Goal: Contribute content: Add original content to the website for others to see

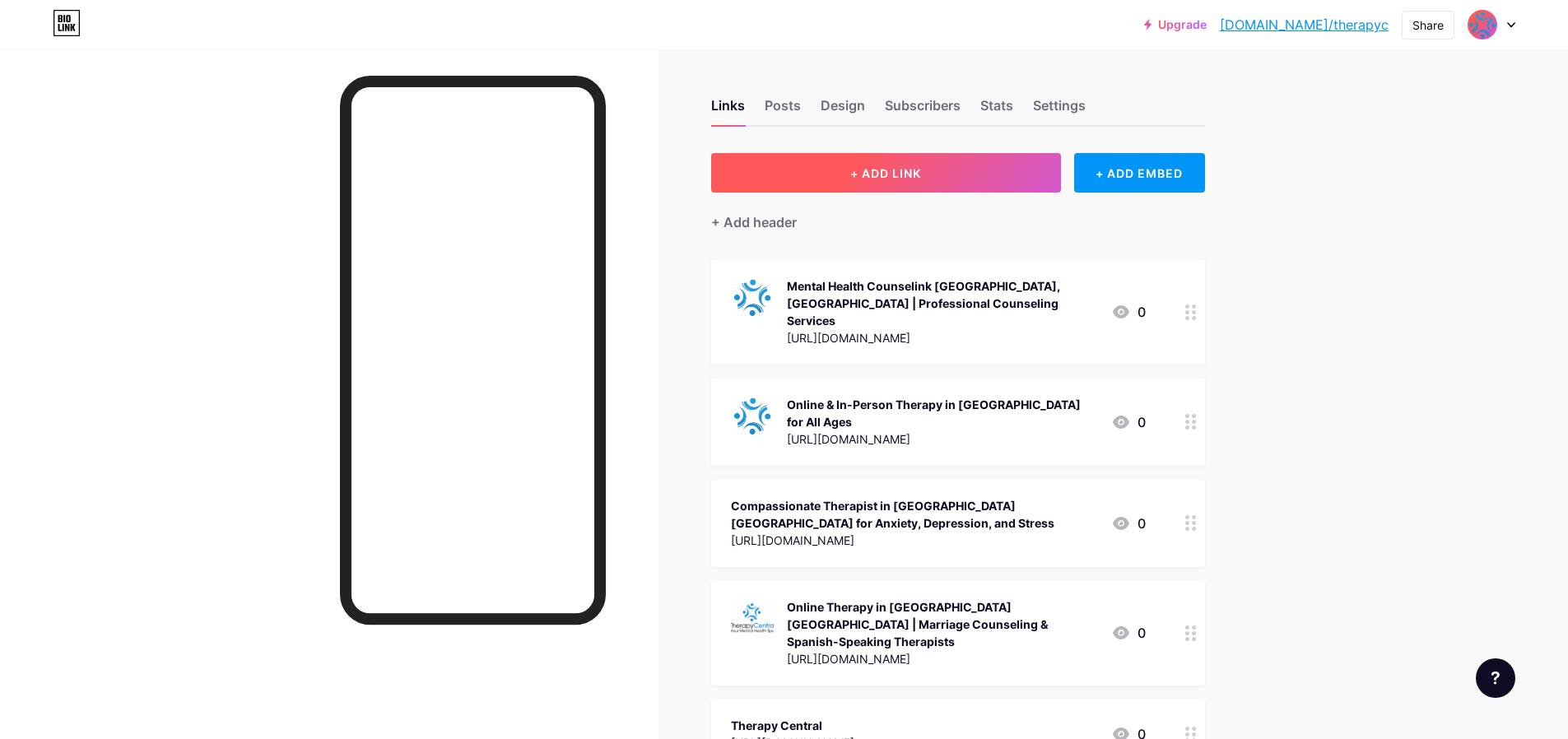
click at [941, 182] on button "+ ADD LINK" at bounding box center [887, 172] width 350 height 40
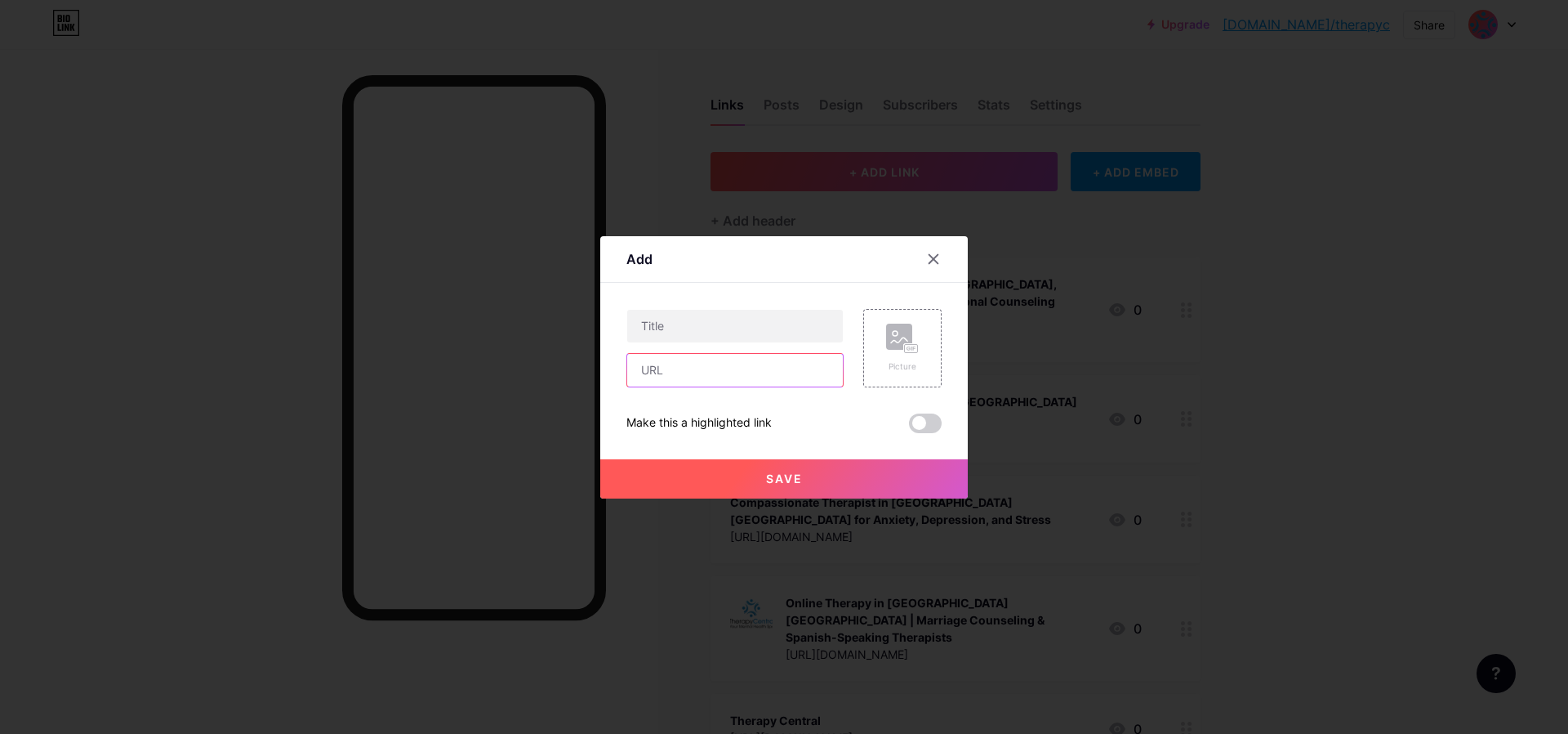
click at [676, 379] on input "text" at bounding box center [735, 370] width 215 height 33
paste input "[URL][DOMAIN_NAME]"
type input "[URL][DOMAIN_NAME]"
click at [726, 324] on input "text" at bounding box center [735, 326] width 215 height 33
paste input "Top Therapists in [GEOGRAPHIC_DATA], [GEOGRAPHIC_DATA] | Anxiety, Depression, […"
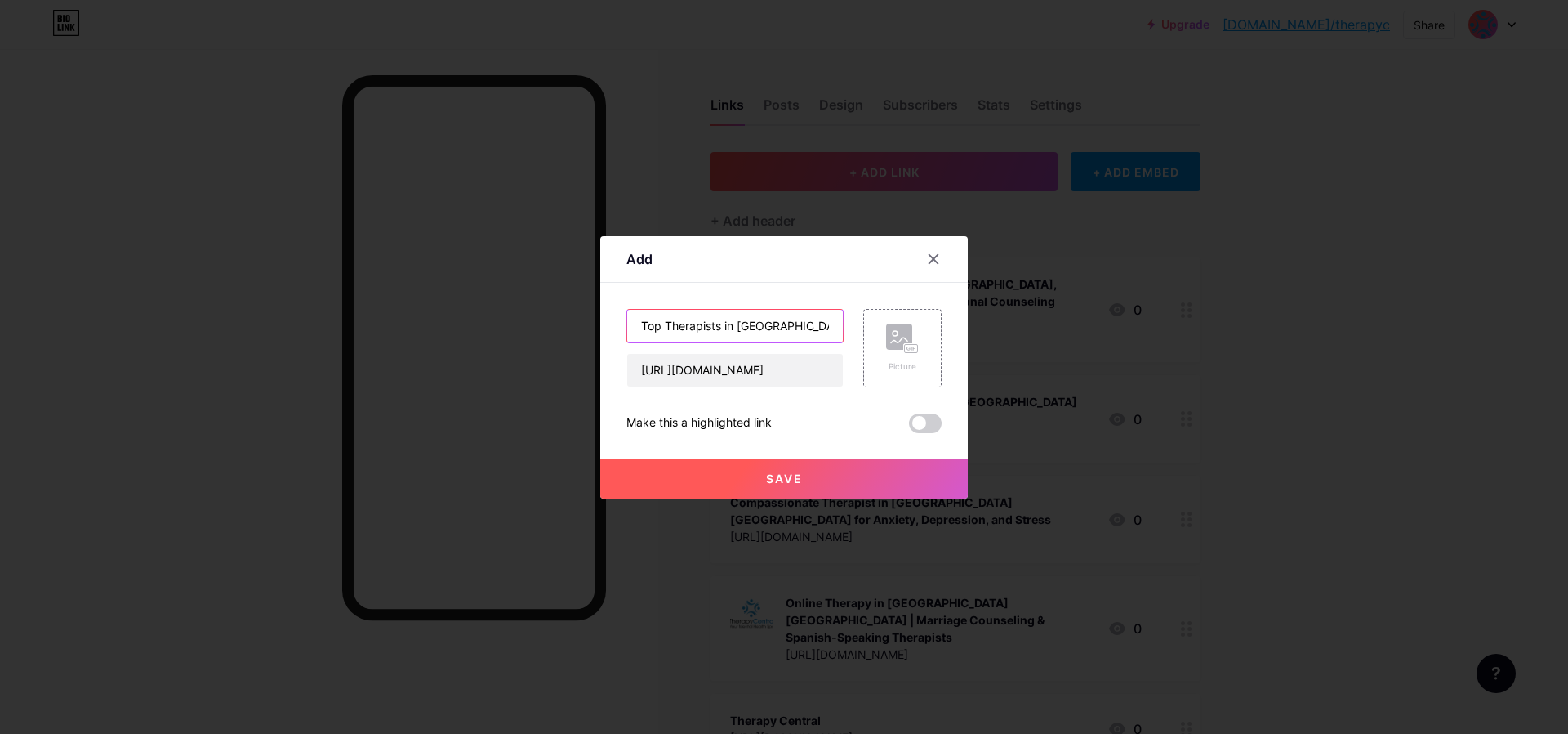
scroll to position [0, 265]
type input "Top Therapists in [GEOGRAPHIC_DATA], [GEOGRAPHIC_DATA] | Anxiety, Depression, […"
click at [758, 480] on button "Save" at bounding box center [784, 478] width 367 height 39
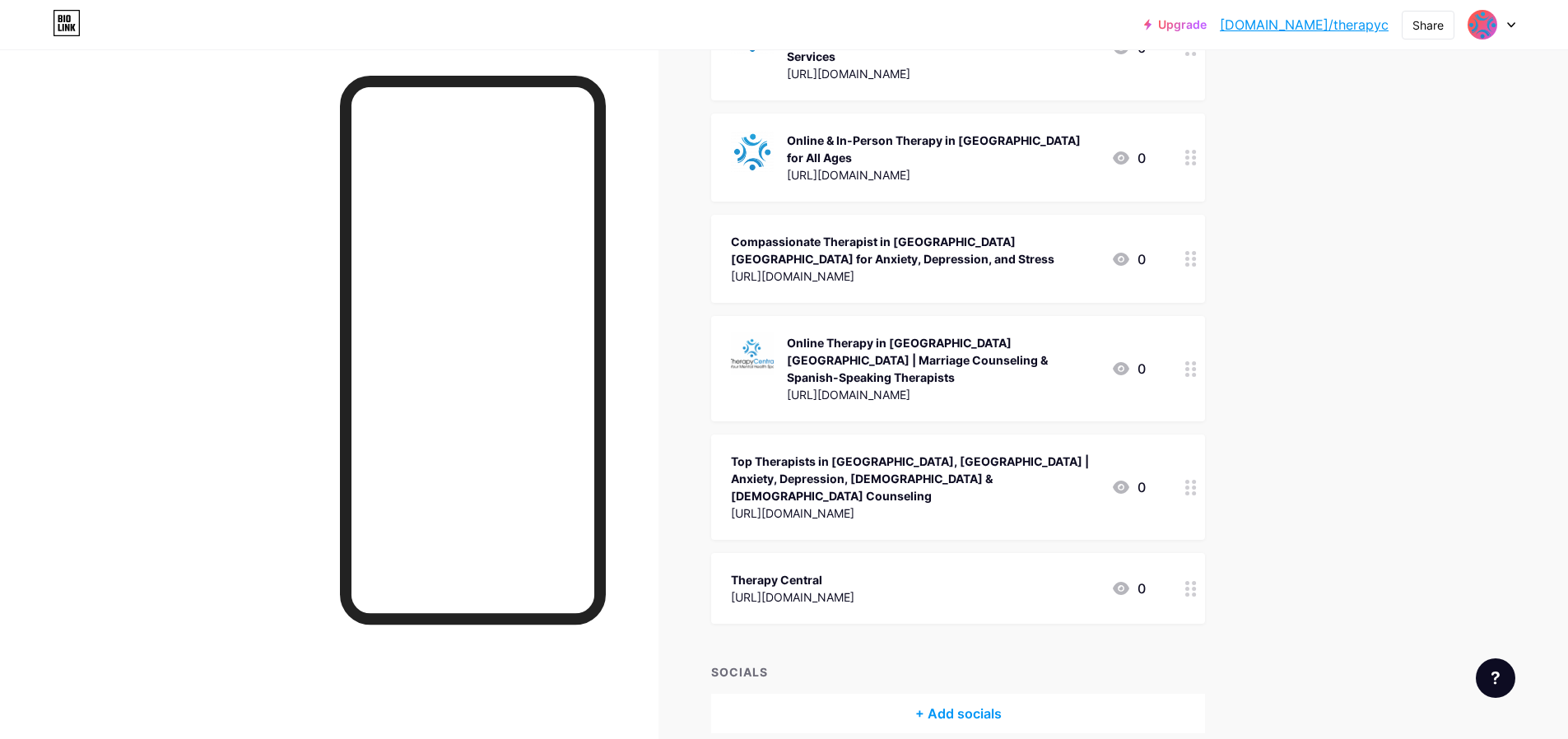
scroll to position [276, 0]
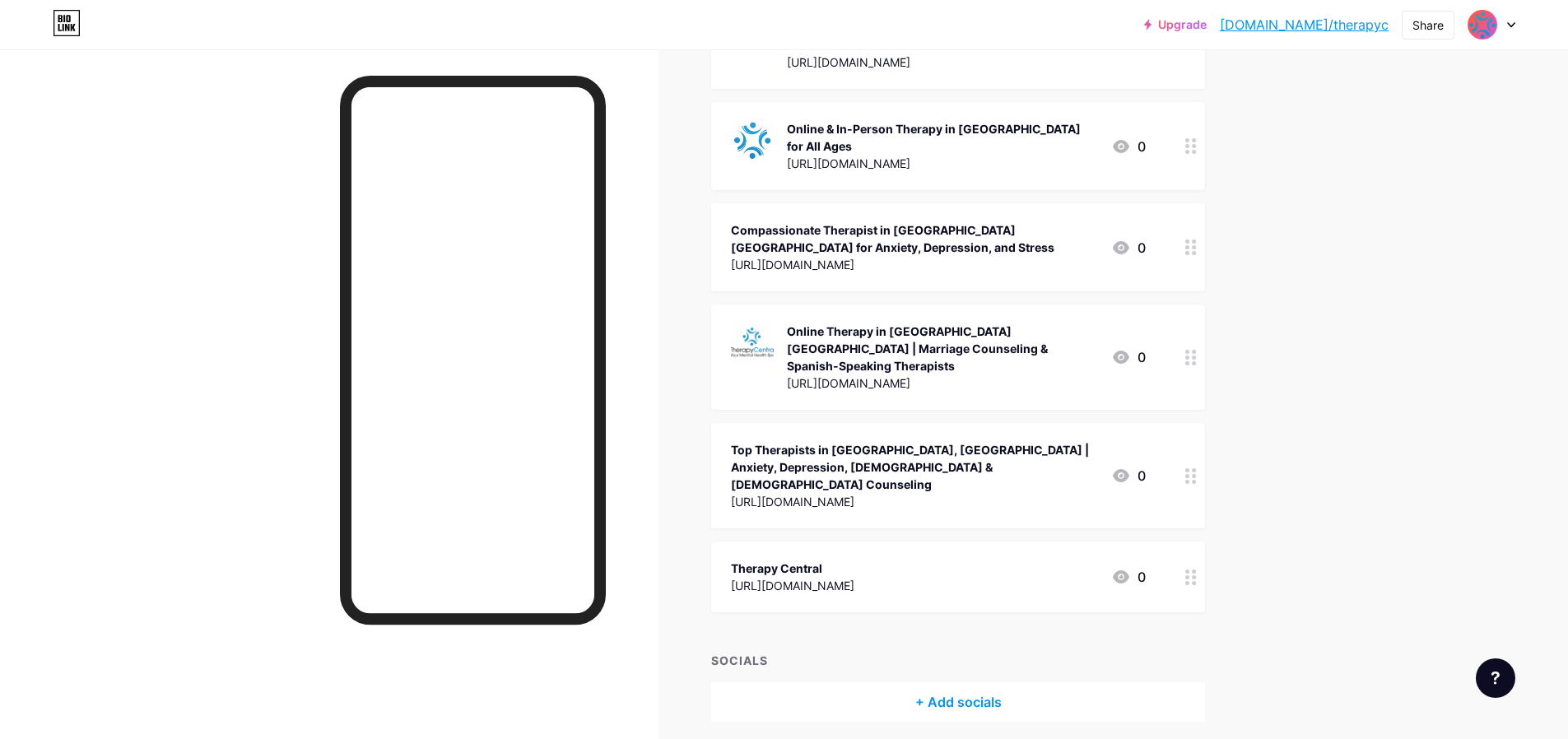
click at [960, 441] on div "Top Therapists in [GEOGRAPHIC_DATA], [GEOGRAPHIC_DATA] | Anxiety, Depression, […" at bounding box center [914, 467] width 367 height 52
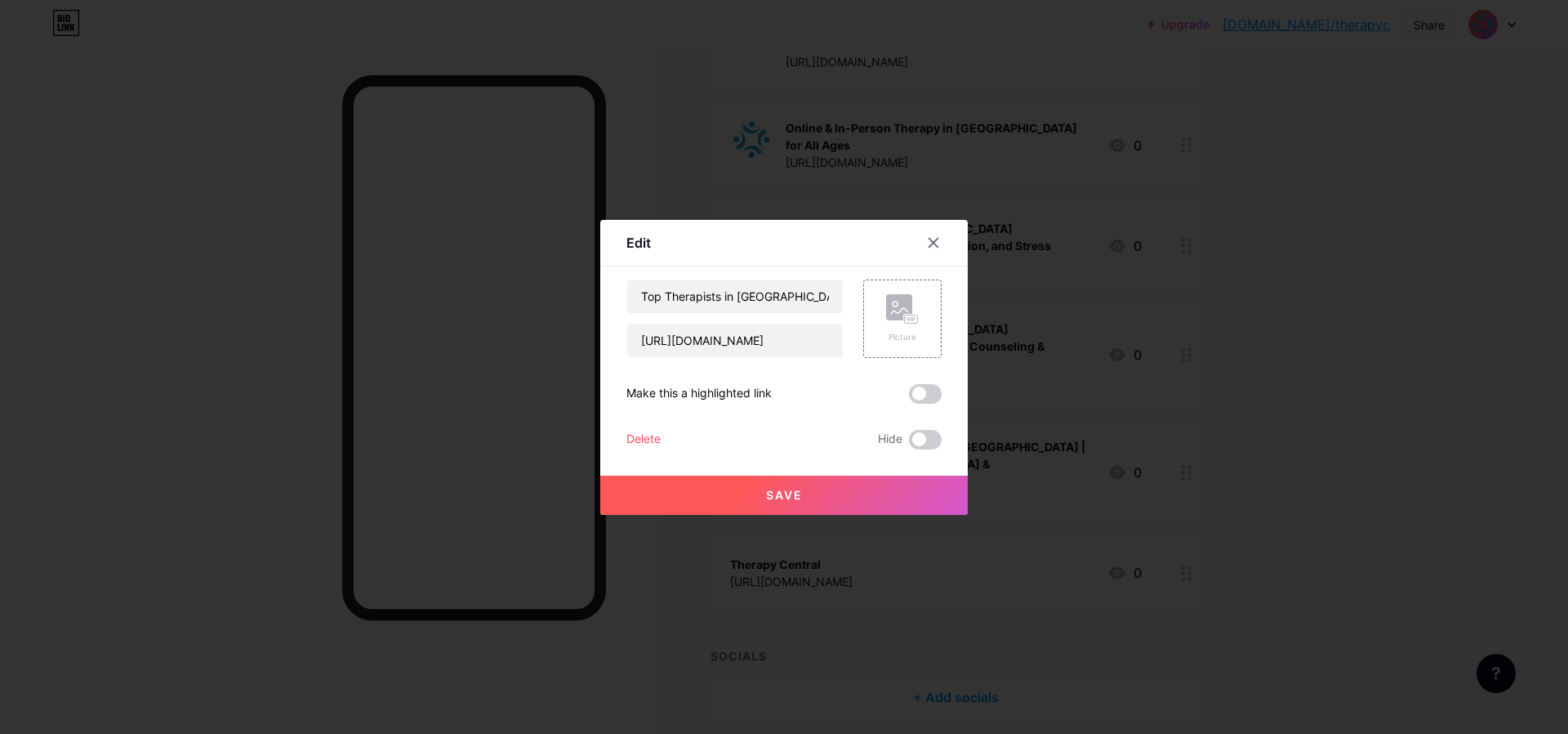
click at [877, 489] on button "Save" at bounding box center [784, 495] width 367 height 39
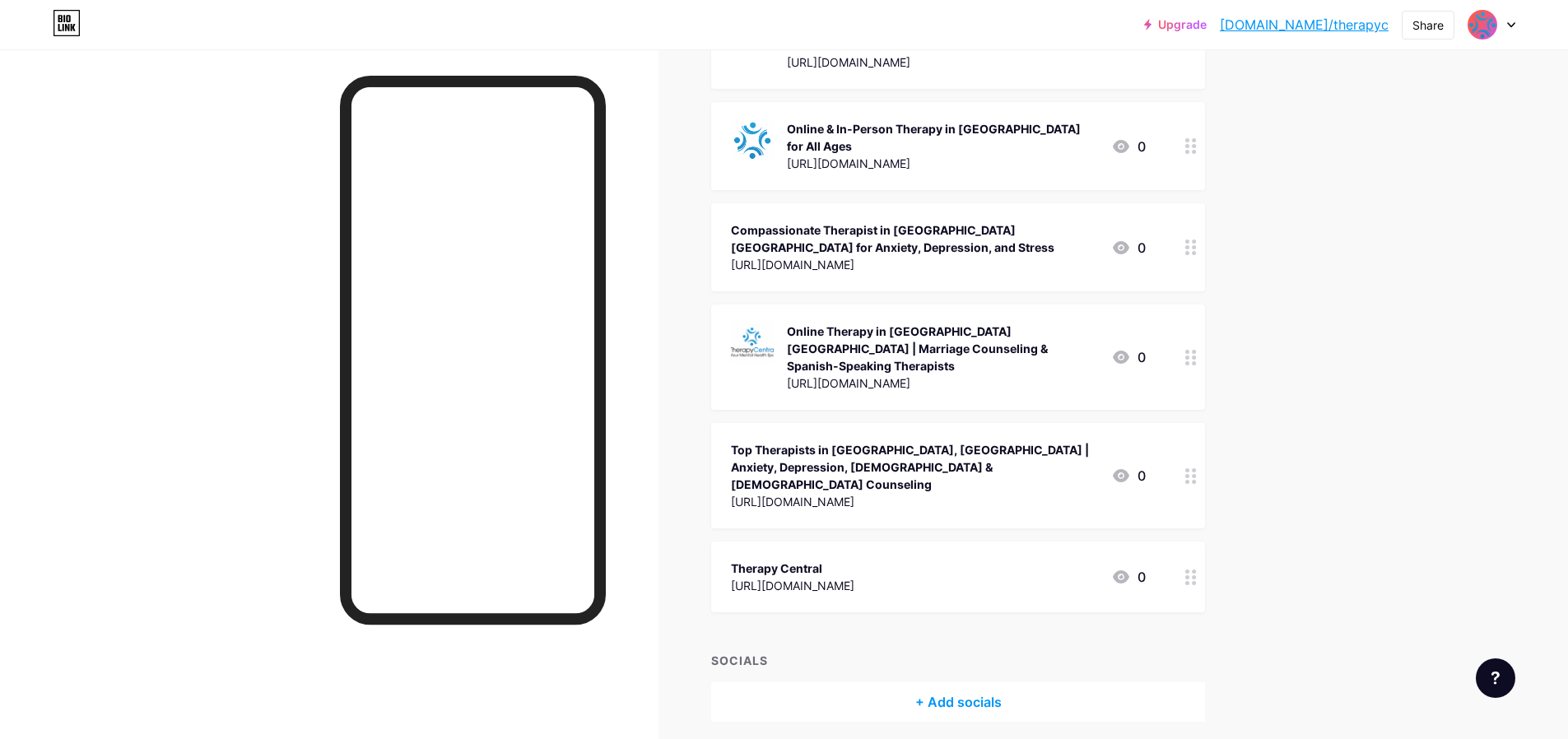
click at [1124, 466] on icon at bounding box center [1120, 475] width 19 height 19
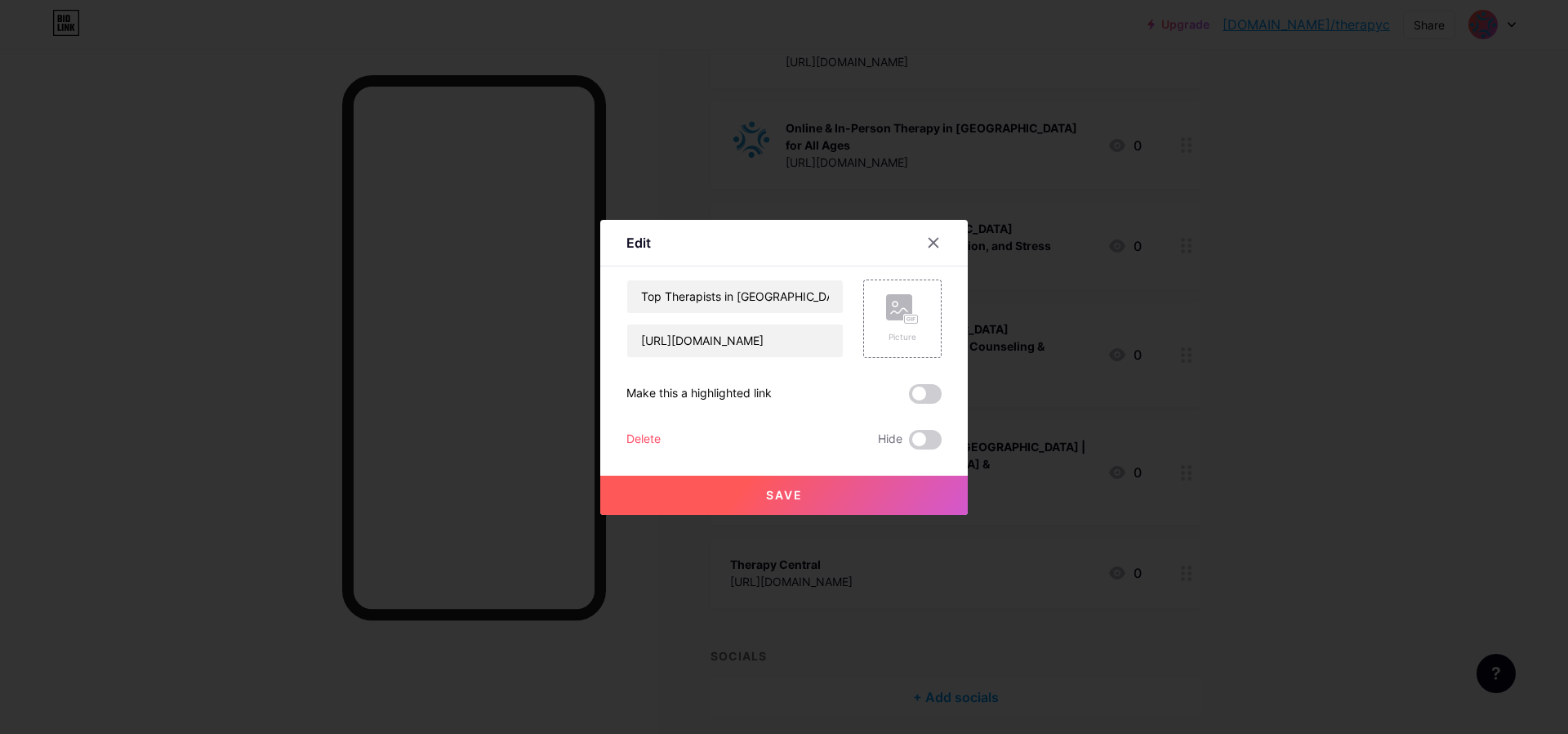
click at [1019, 457] on div at bounding box center [784, 367] width 1568 height 734
